Goal: Task Accomplishment & Management: Manage account settings

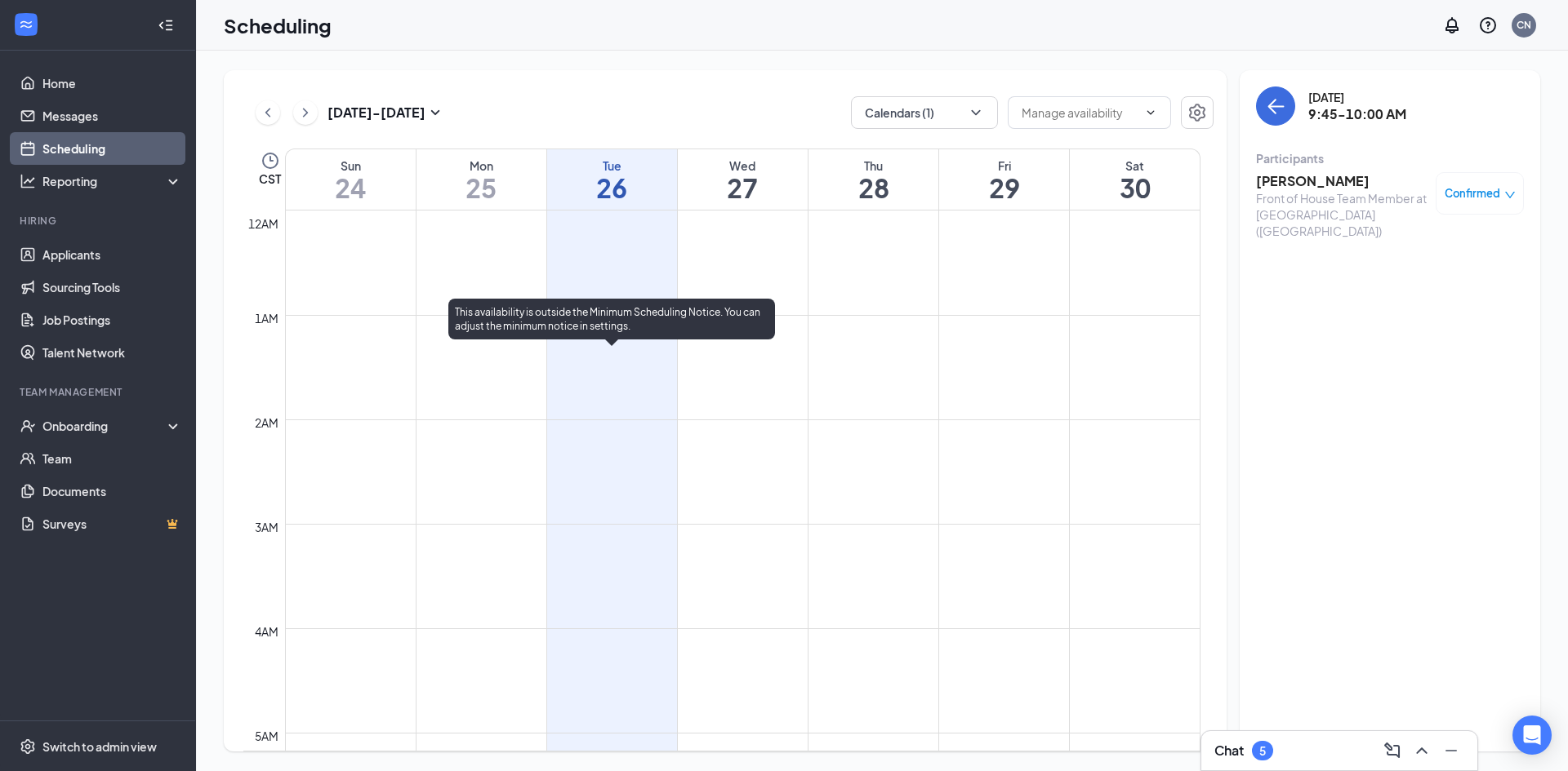
scroll to position [803, 0]
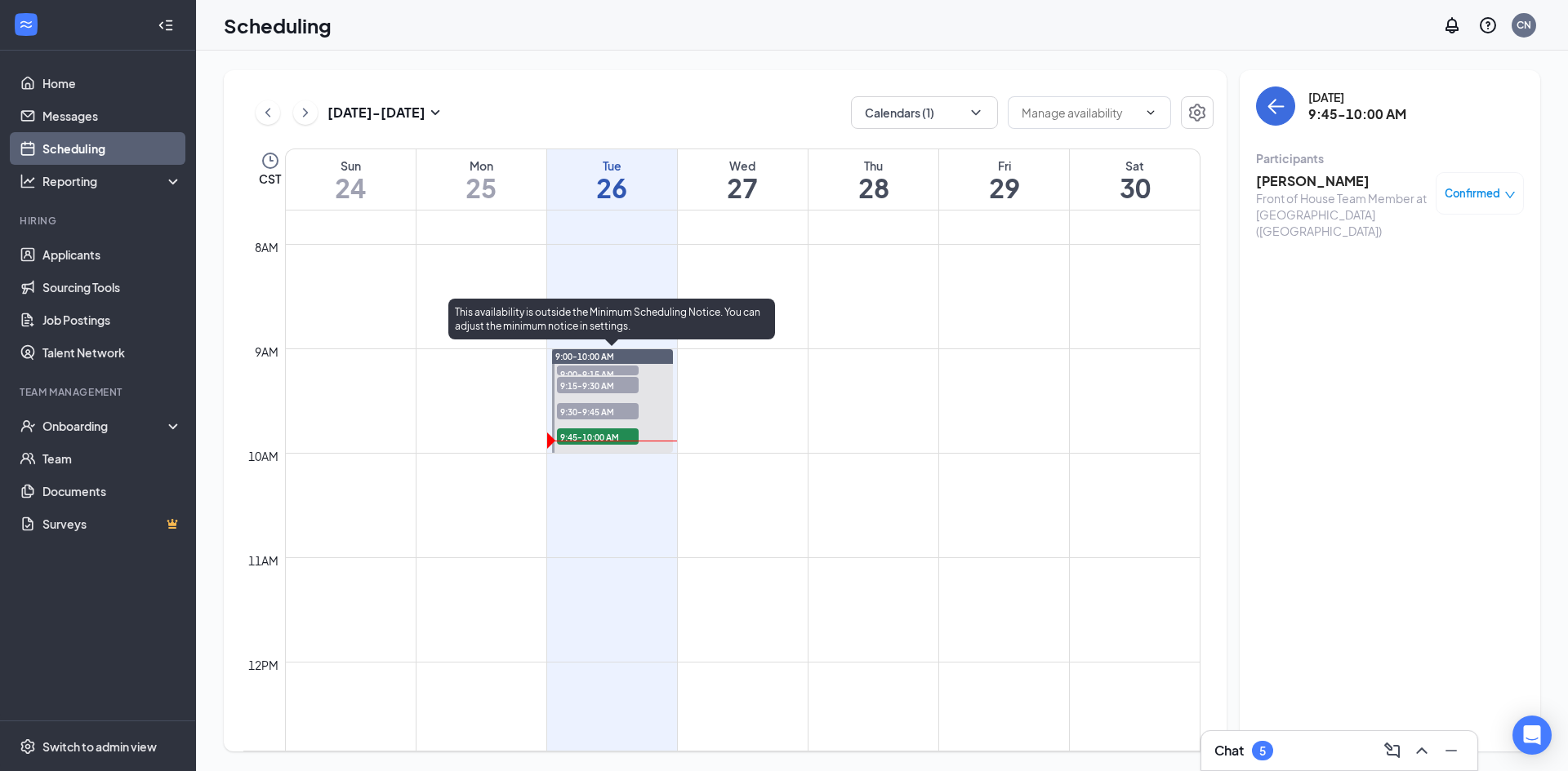
click at [604, 433] on span "9:45-10:00 AM" at bounding box center [598, 437] width 82 height 16
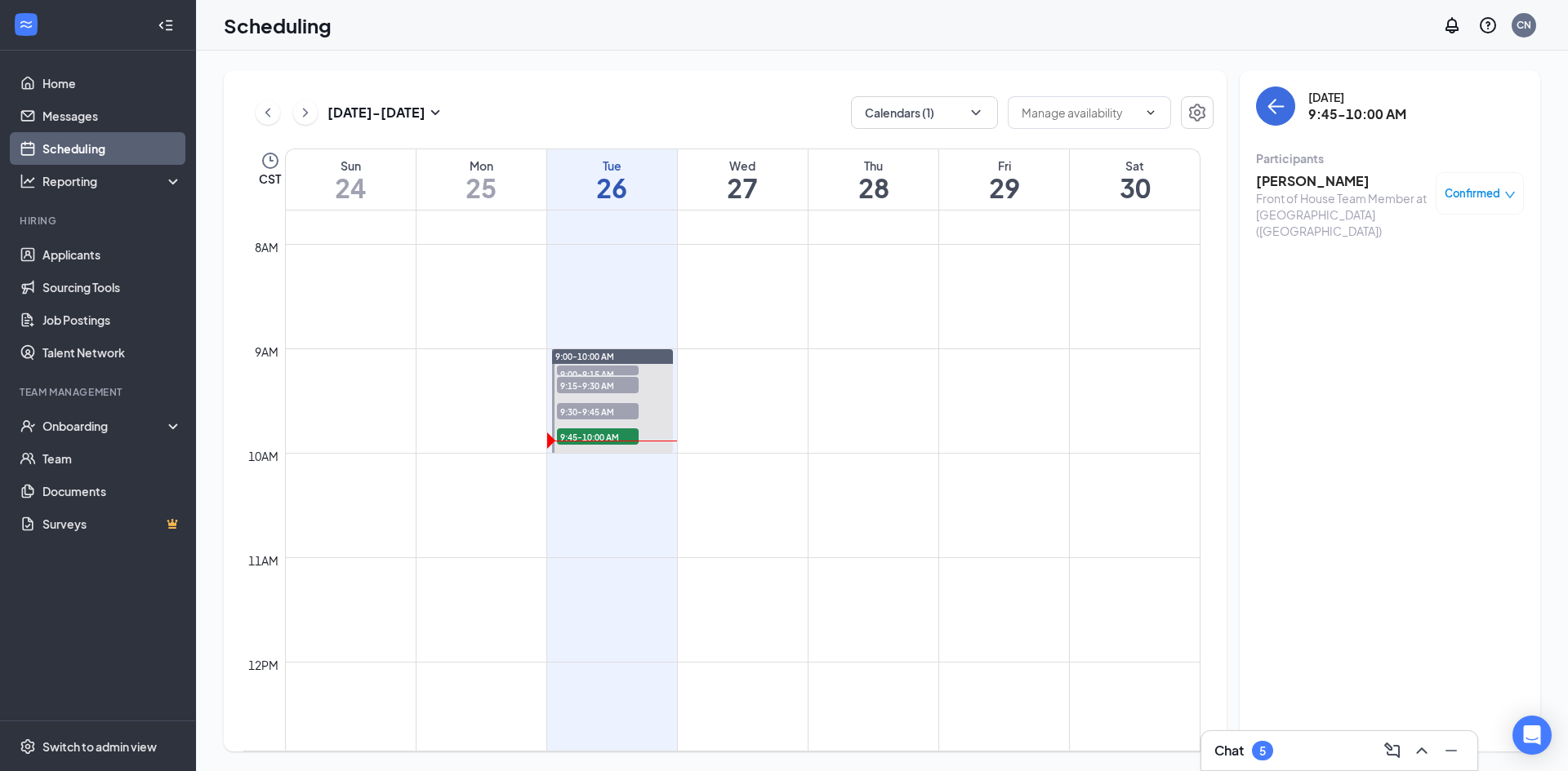
click at [1304, 178] on h3 "[PERSON_NAME]" at bounding box center [1341, 182] width 172 height 18
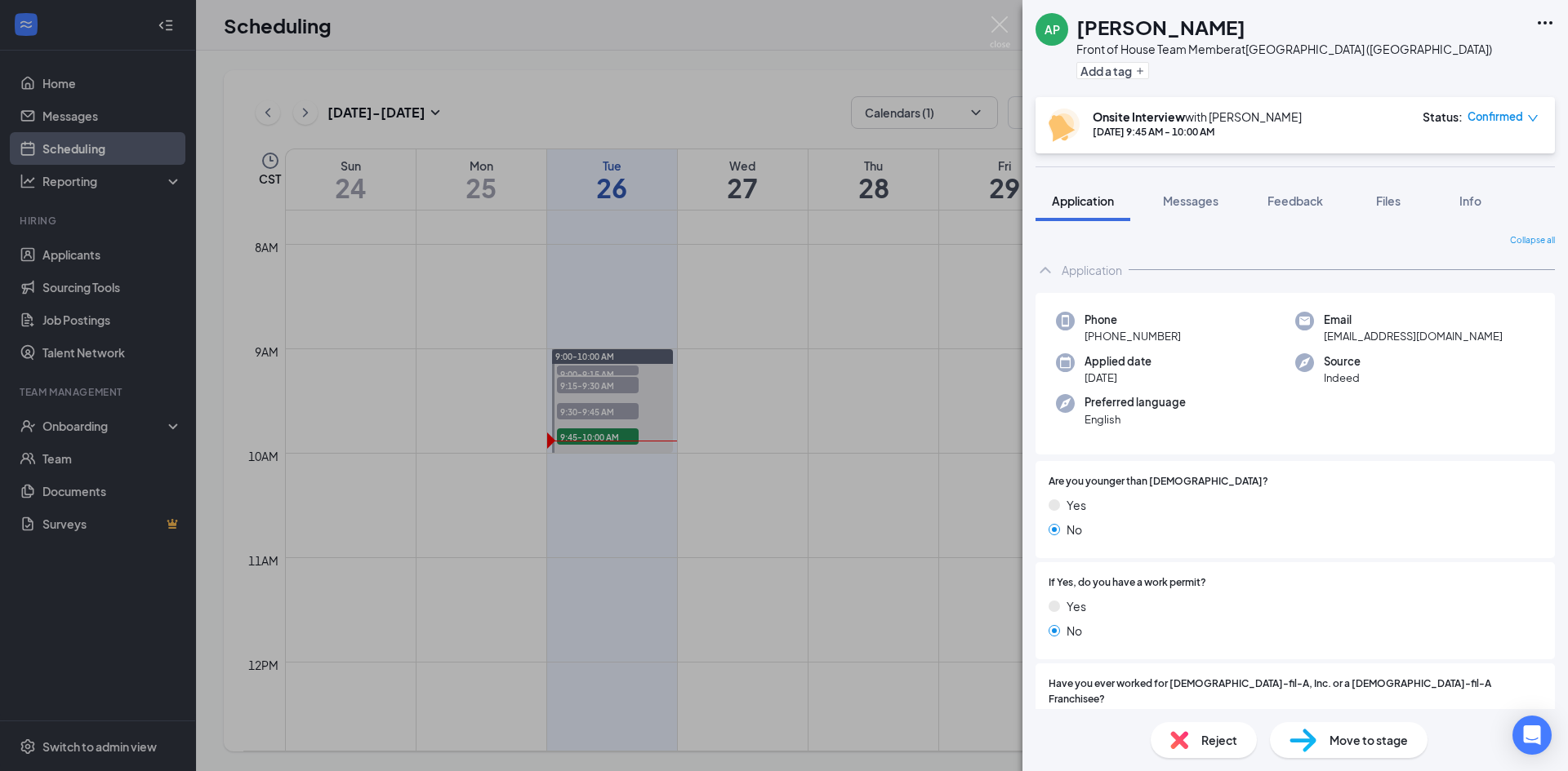
click at [1212, 736] on span "Reject" at bounding box center [1219, 740] width 36 height 18
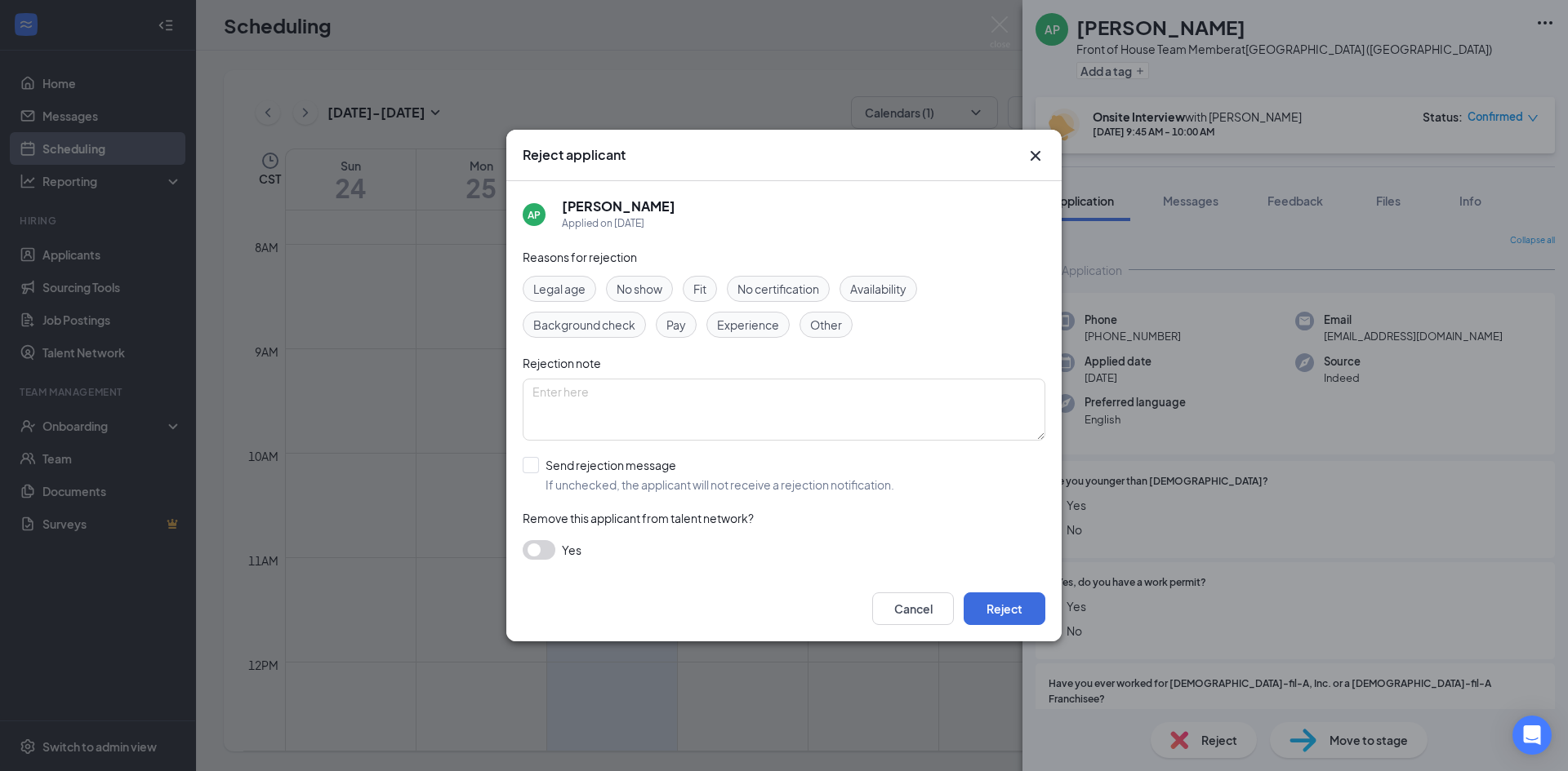
click at [657, 284] on span "No show" at bounding box center [640, 289] width 45 height 18
click at [537, 548] on button "button" at bounding box center [539, 550] width 33 height 20
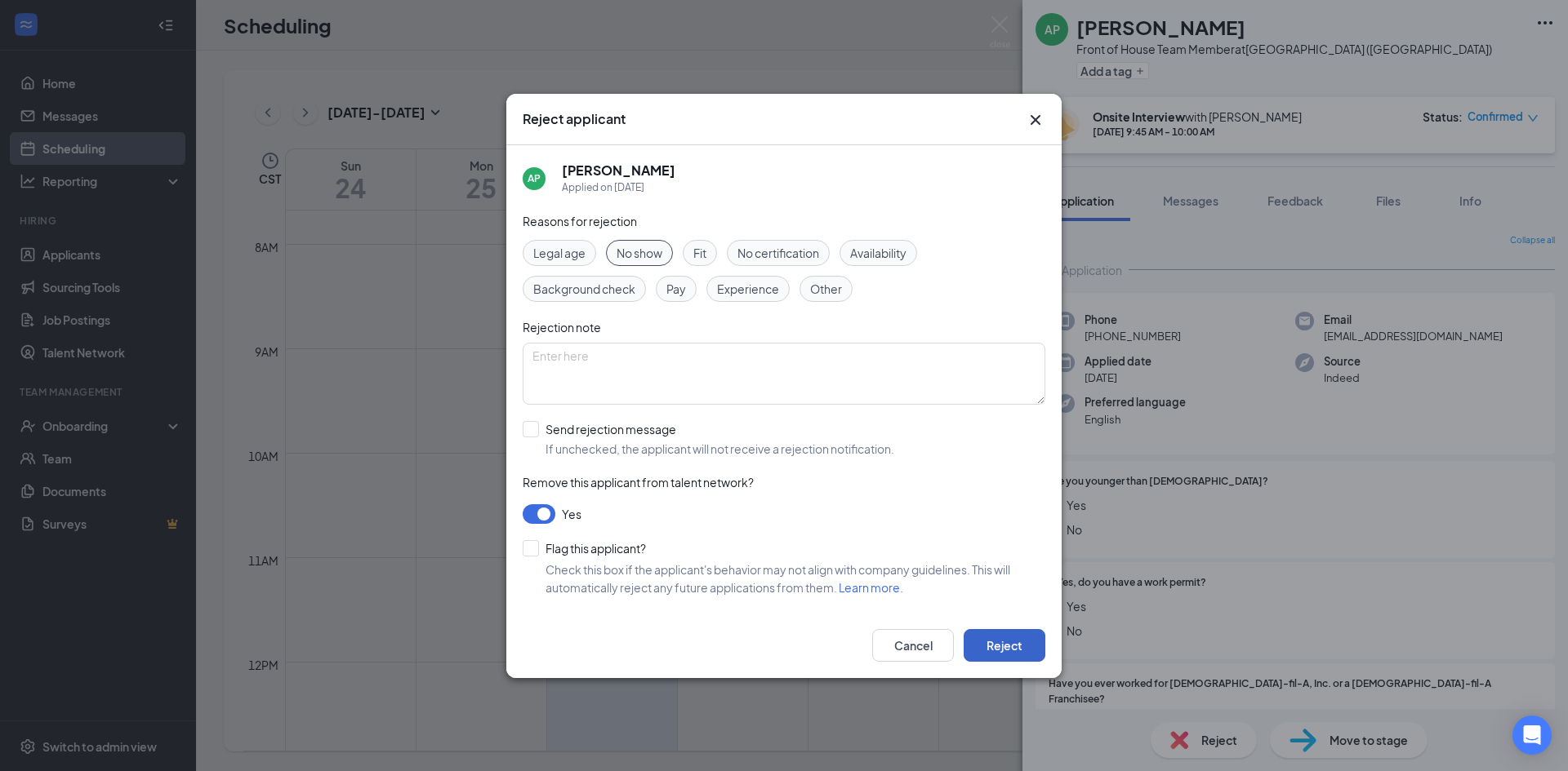
click at [1002, 638] on button "Reject" at bounding box center [1005, 646] width 82 height 33
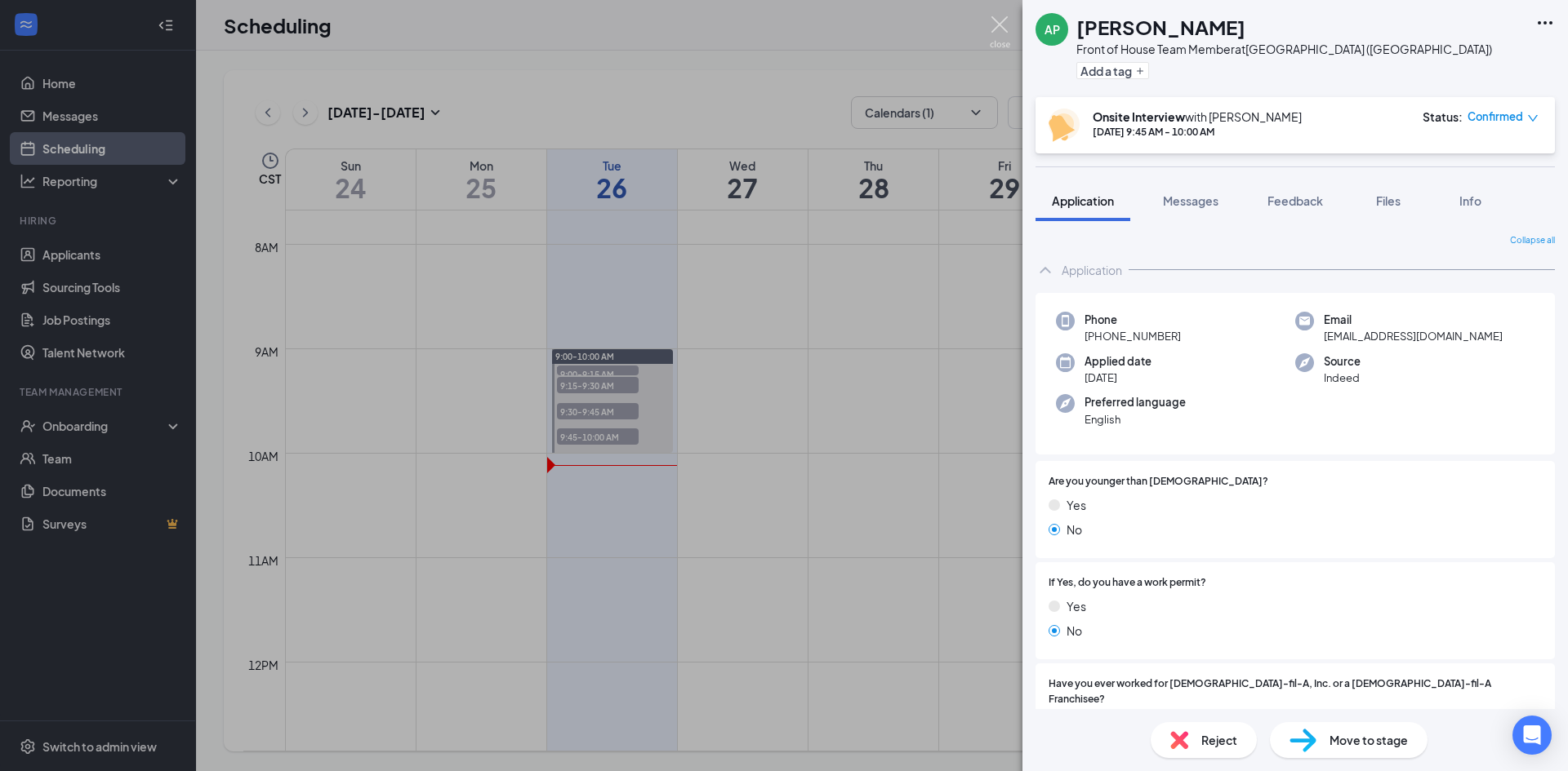
click at [999, 27] on img at bounding box center [999, 32] width 20 height 32
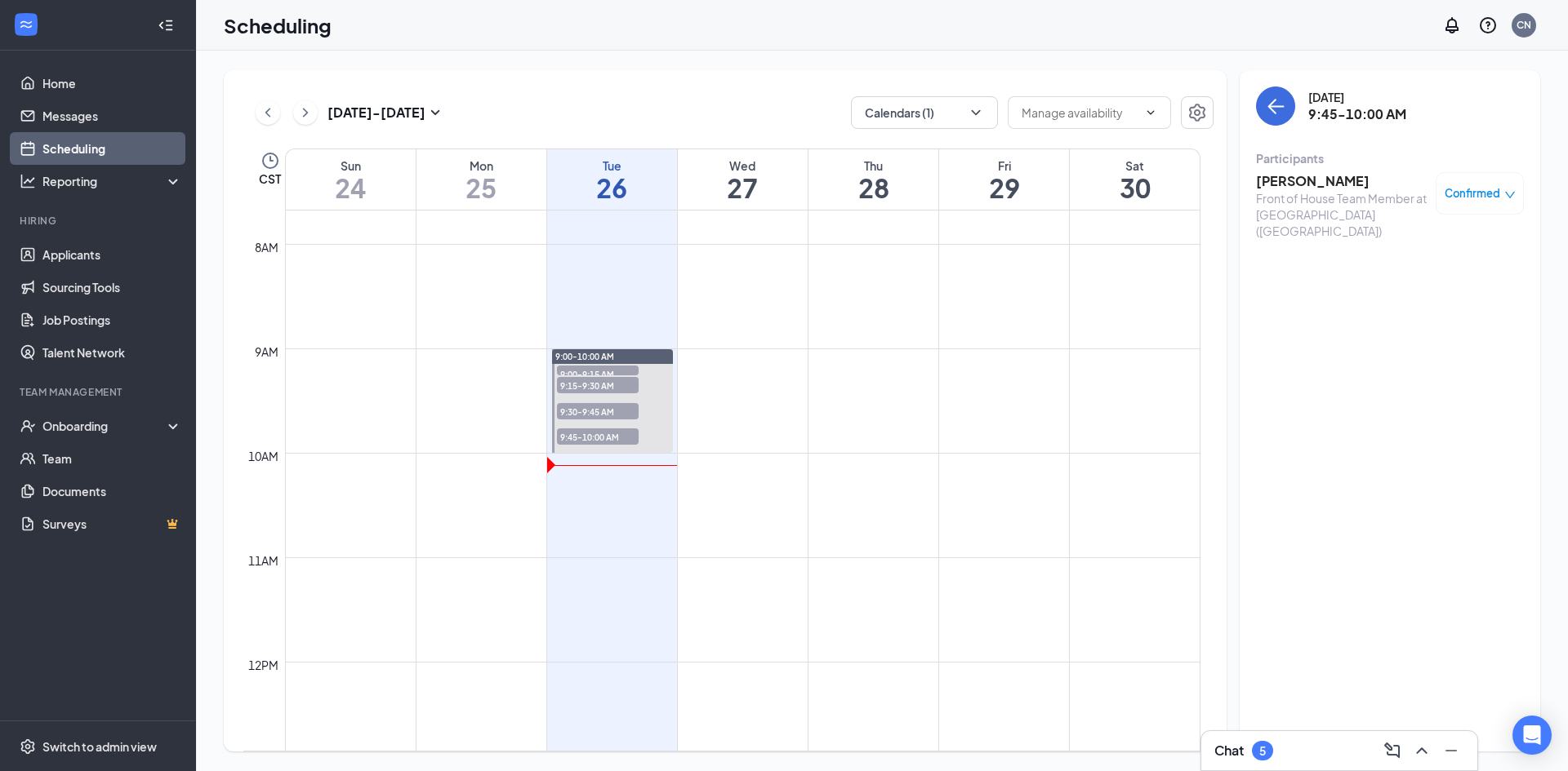
click at [621, 368] on span "9:00-9:15 AM" at bounding box center [598, 374] width 82 height 16
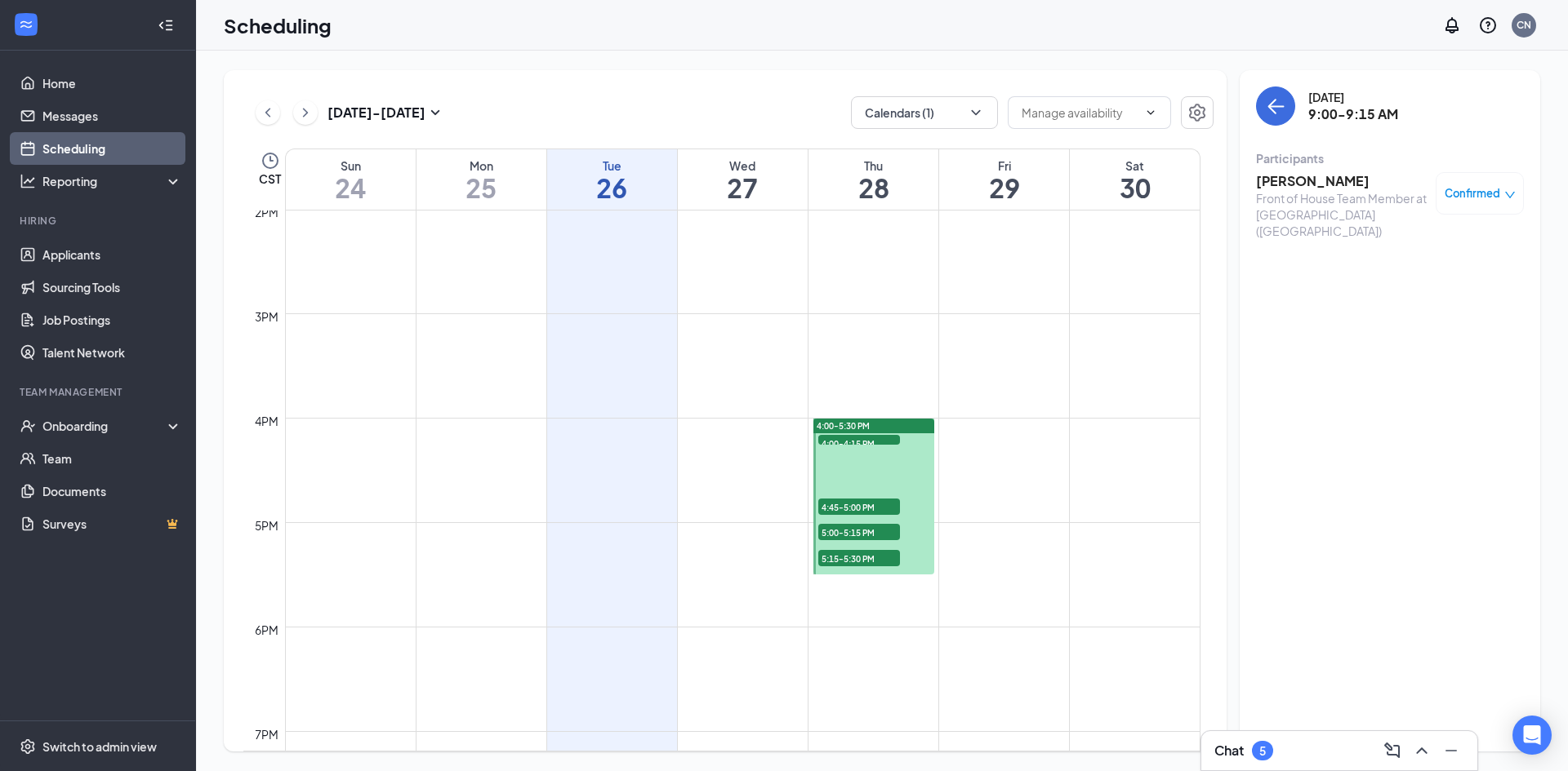
scroll to position [1537, 0]
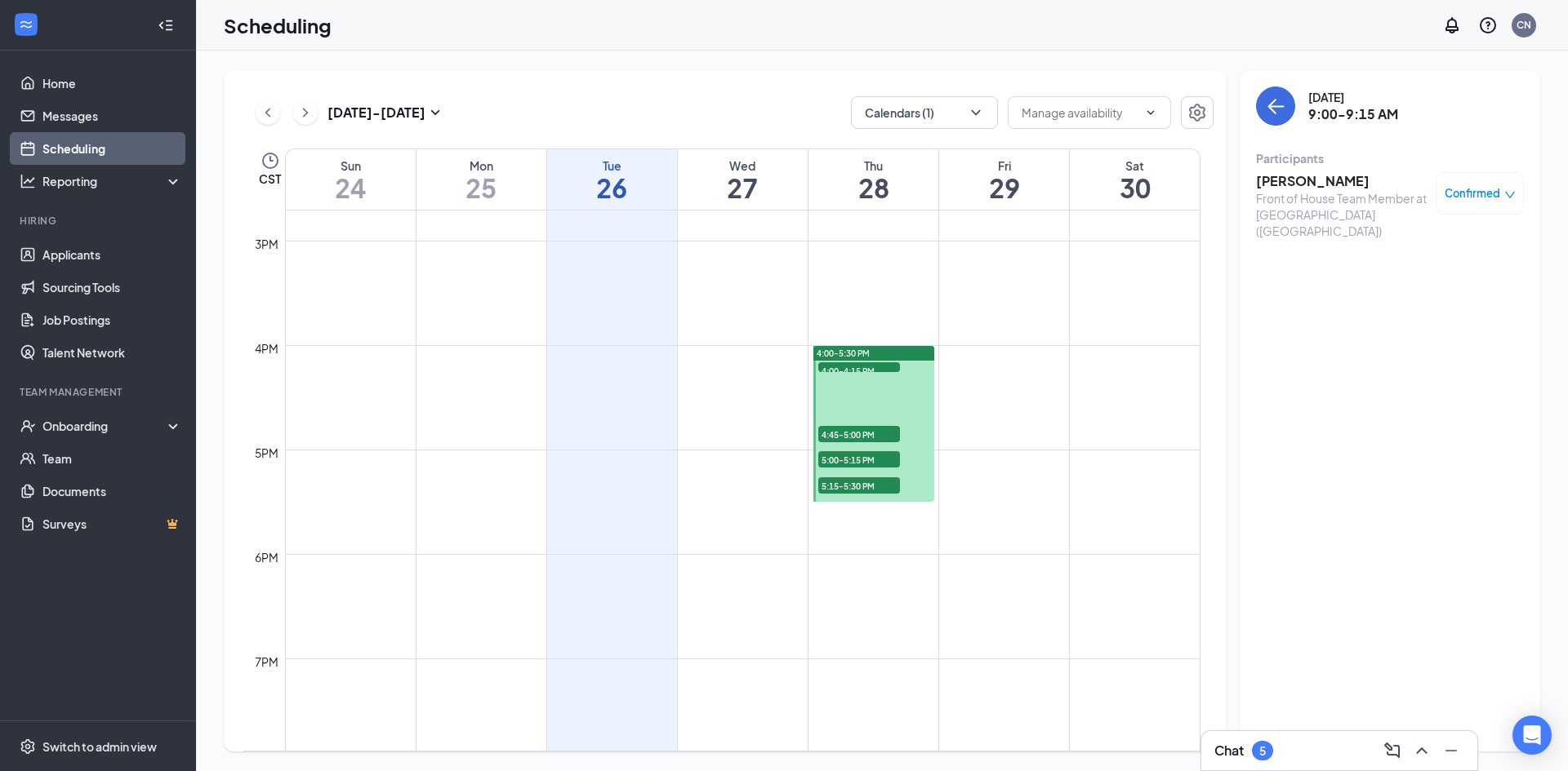
click at [875, 364] on span "4:00-4:15 PM" at bounding box center [859, 371] width 82 height 16
click at [880, 434] on span "4:45-5:00 PM" at bounding box center [859, 434] width 82 height 16
click at [876, 456] on span "5:00-5:15 PM" at bounding box center [859, 460] width 82 height 16
click at [878, 488] on span "5:15-5:30 PM" at bounding box center [859, 486] width 82 height 16
click at [766, 99] on div "[DATE] - [DATE] Calendars (1)" at bounding box center [729, 113] width 970 height 33
